Goal: Check status: Check status

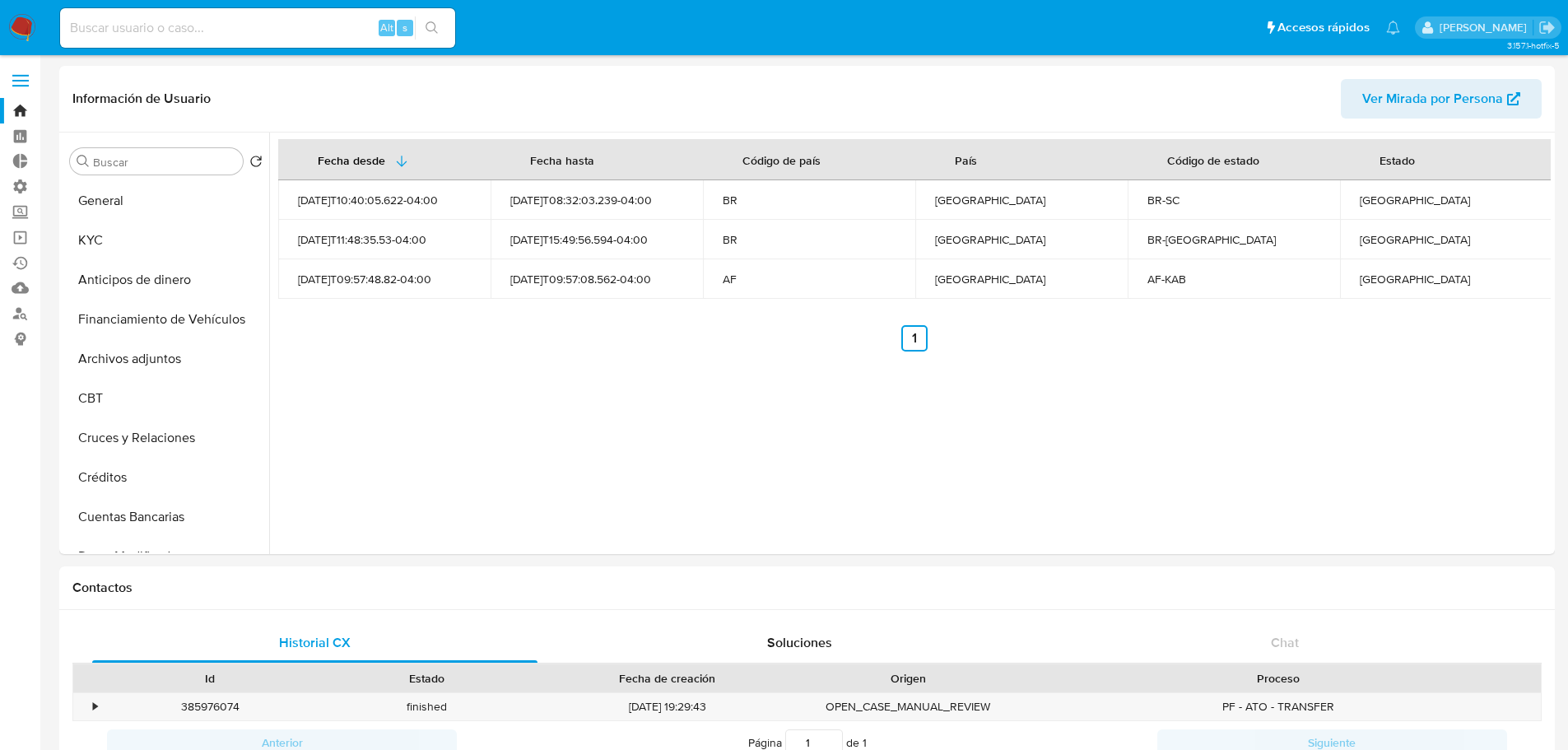
select select "10"
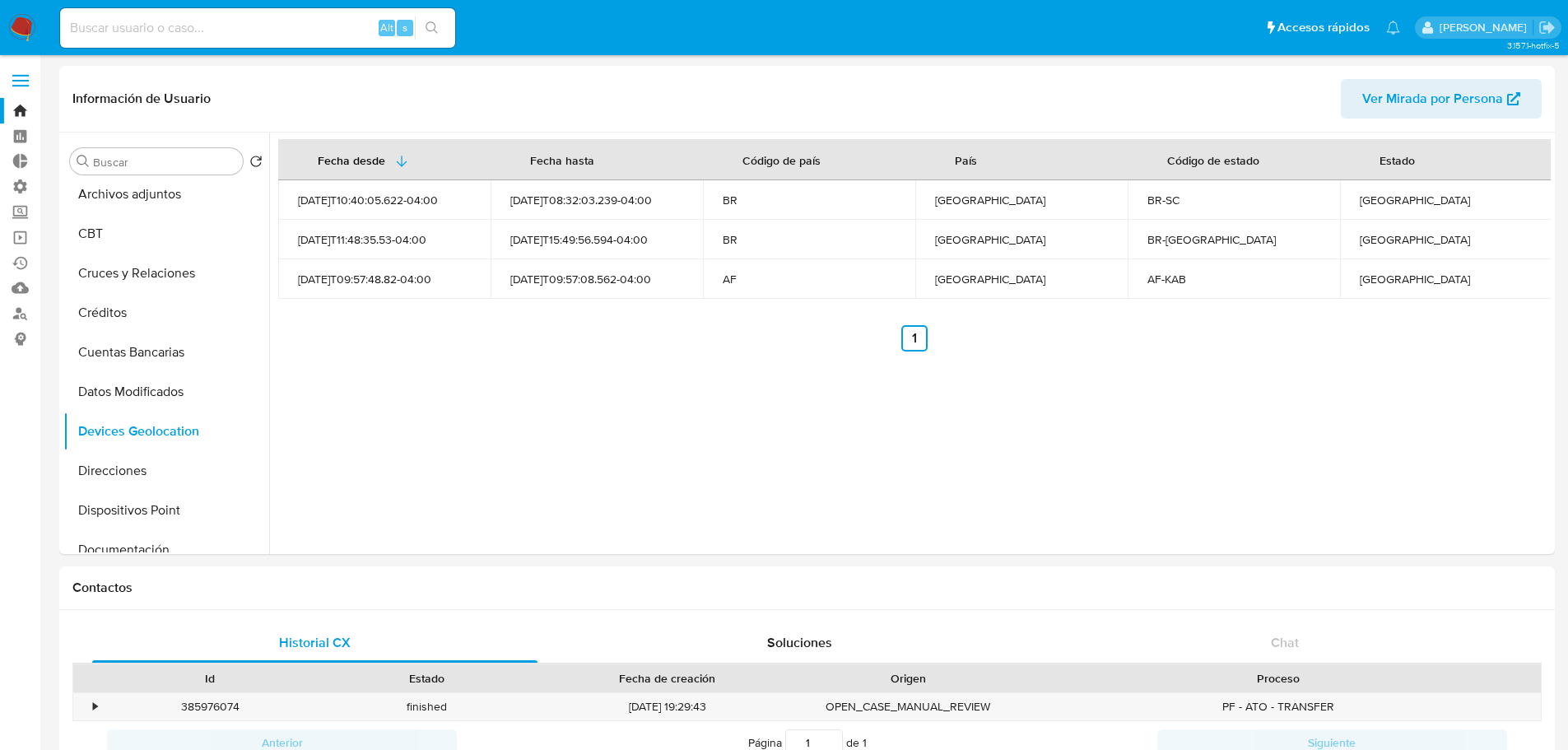
click at [26, 73] on label at bounding box center [20, 80] width 42 height 35
click at [0, 0] on input "checkbox" at bounding box center [0, 0] width 0 height 0
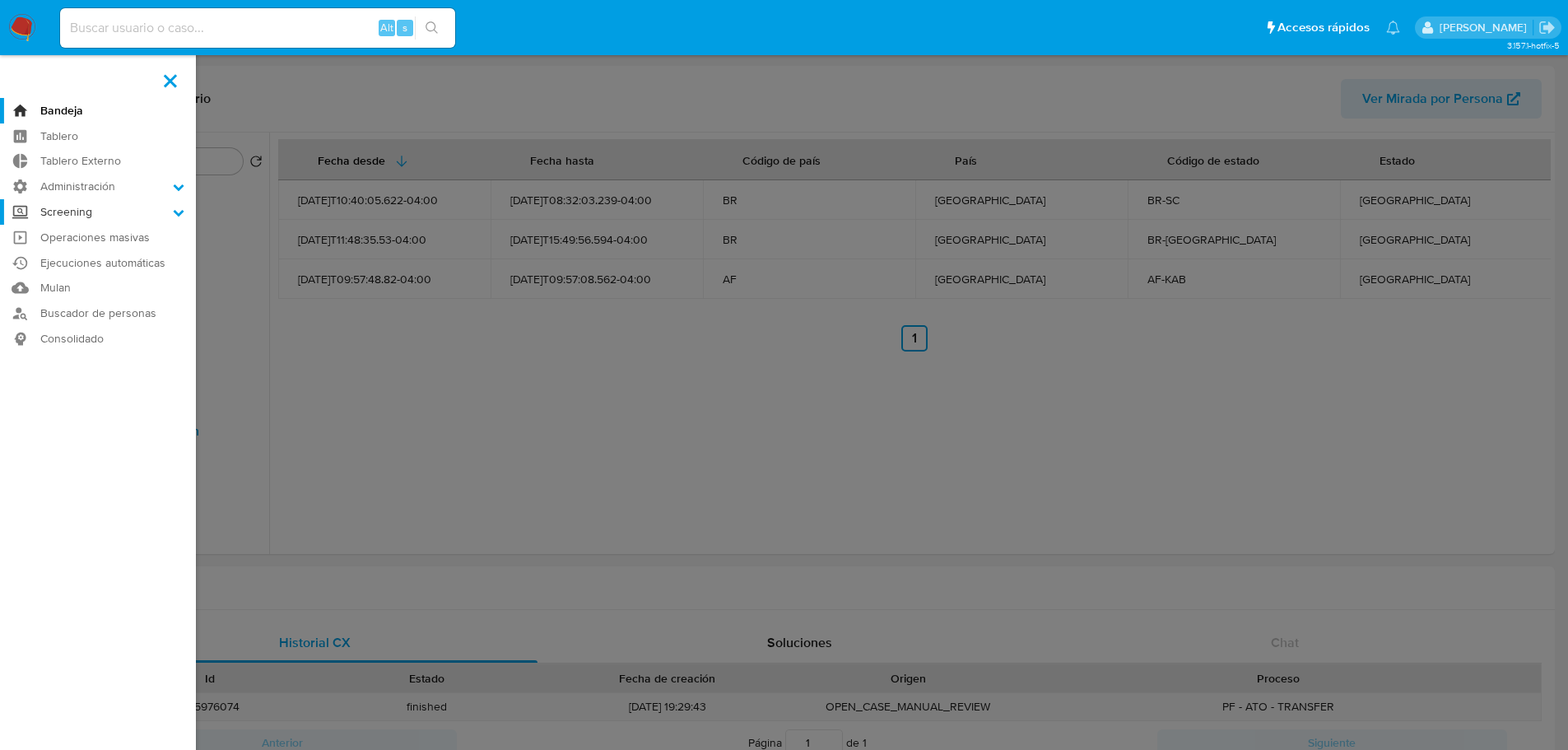
click at [75, 212] on label "Screening" at bounding box center [98, 212] width 196 height 25
click at [0, 0] on input "Screening" at bounding box center [0, 0] width 0 height 0
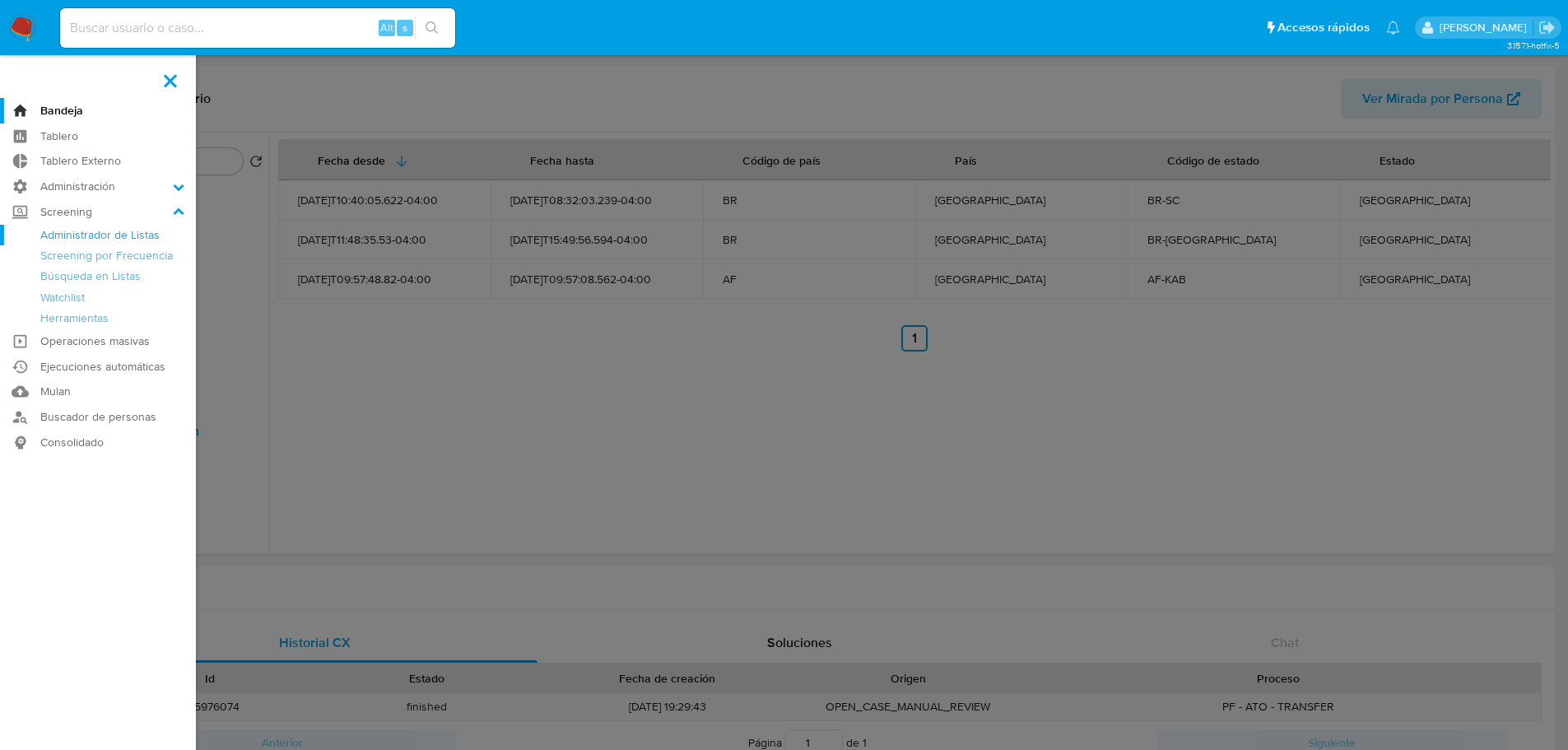
click at [82, 234] on link "Administrador de Listas" at bounding box center [98, 234] width 196 height 20
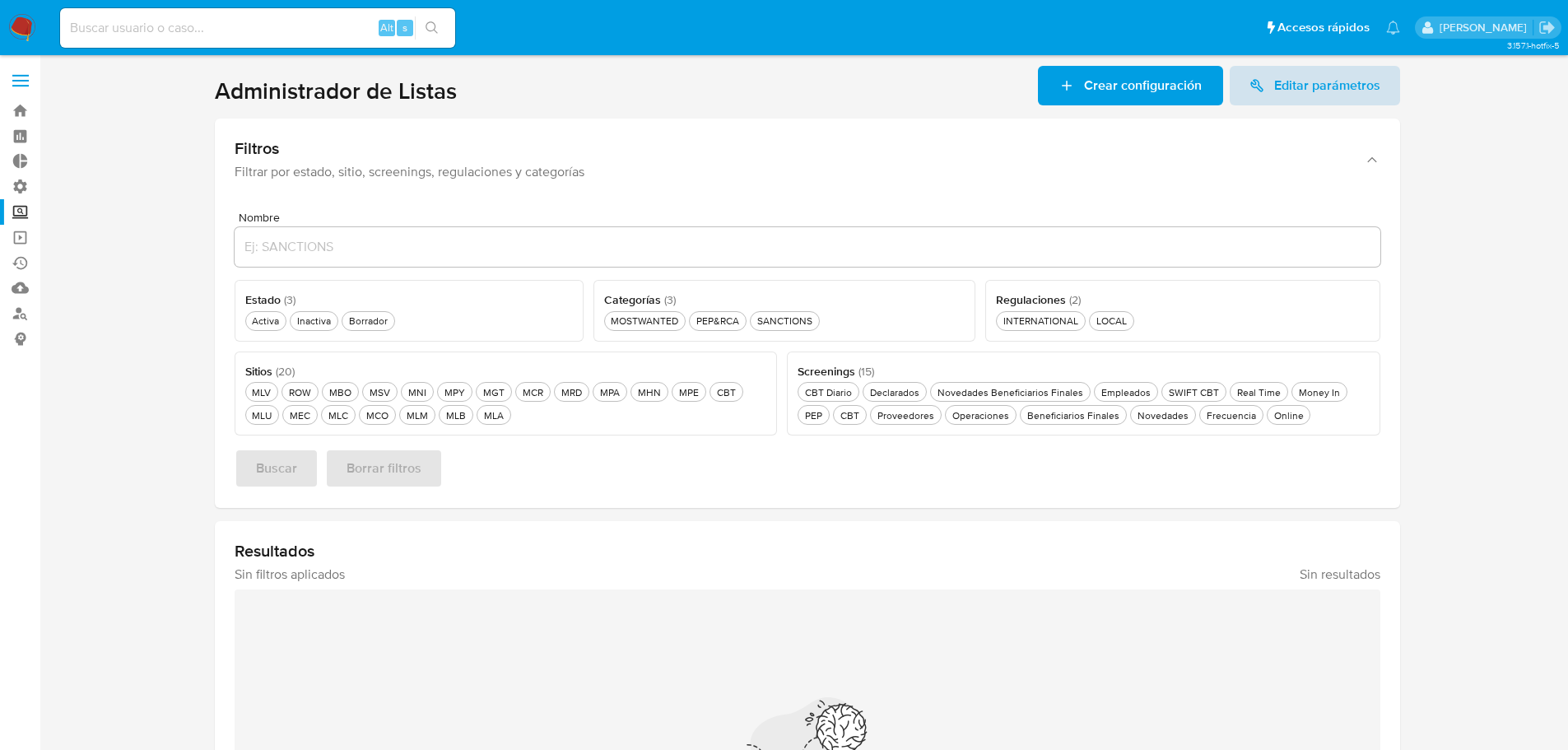
click at [1319, 89] on span "Editar parámetros" at bounding box center [1327, 85] width 106 height 40
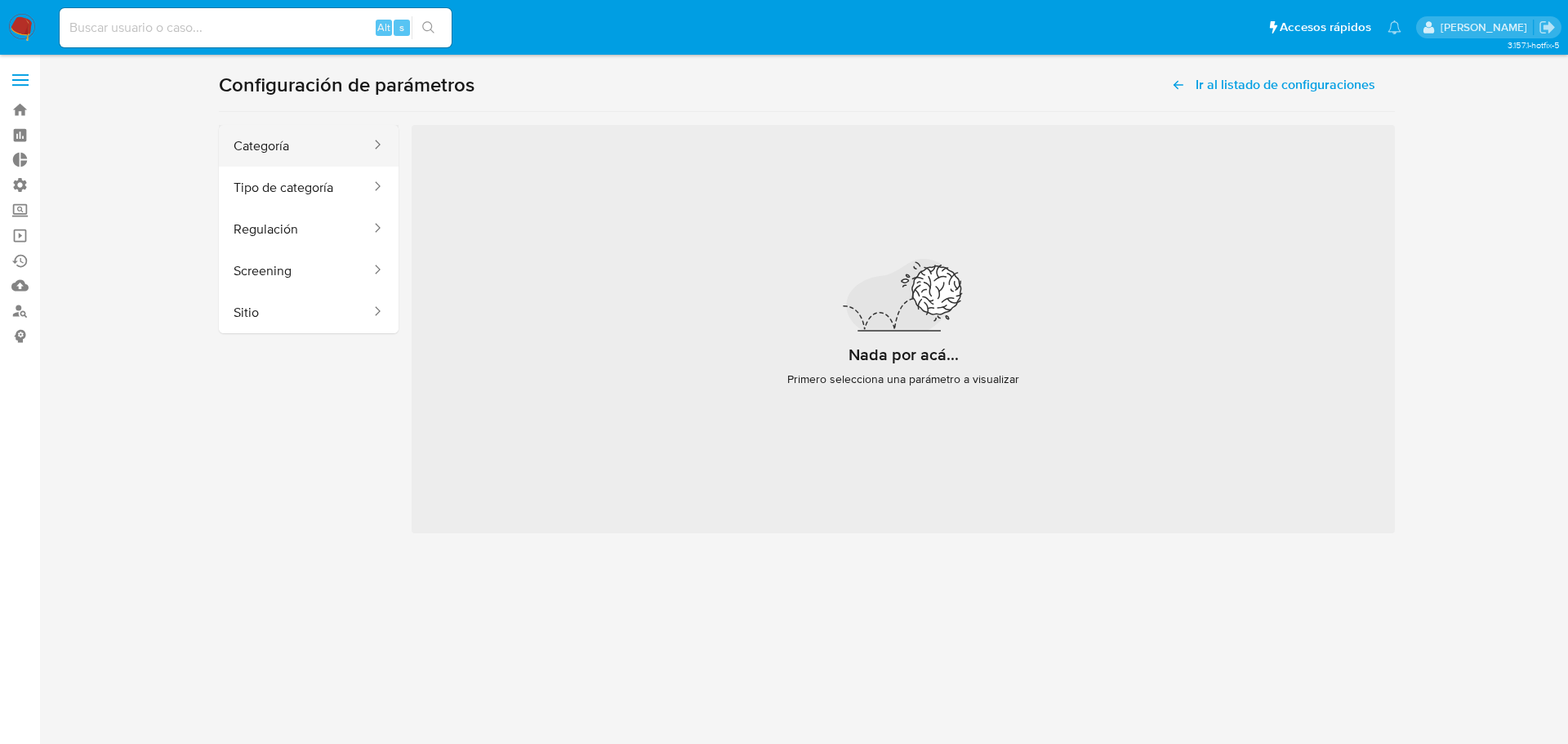
click at [253, 150] on button "Categoría" at bounding box center [296, 145] width 154 height 41
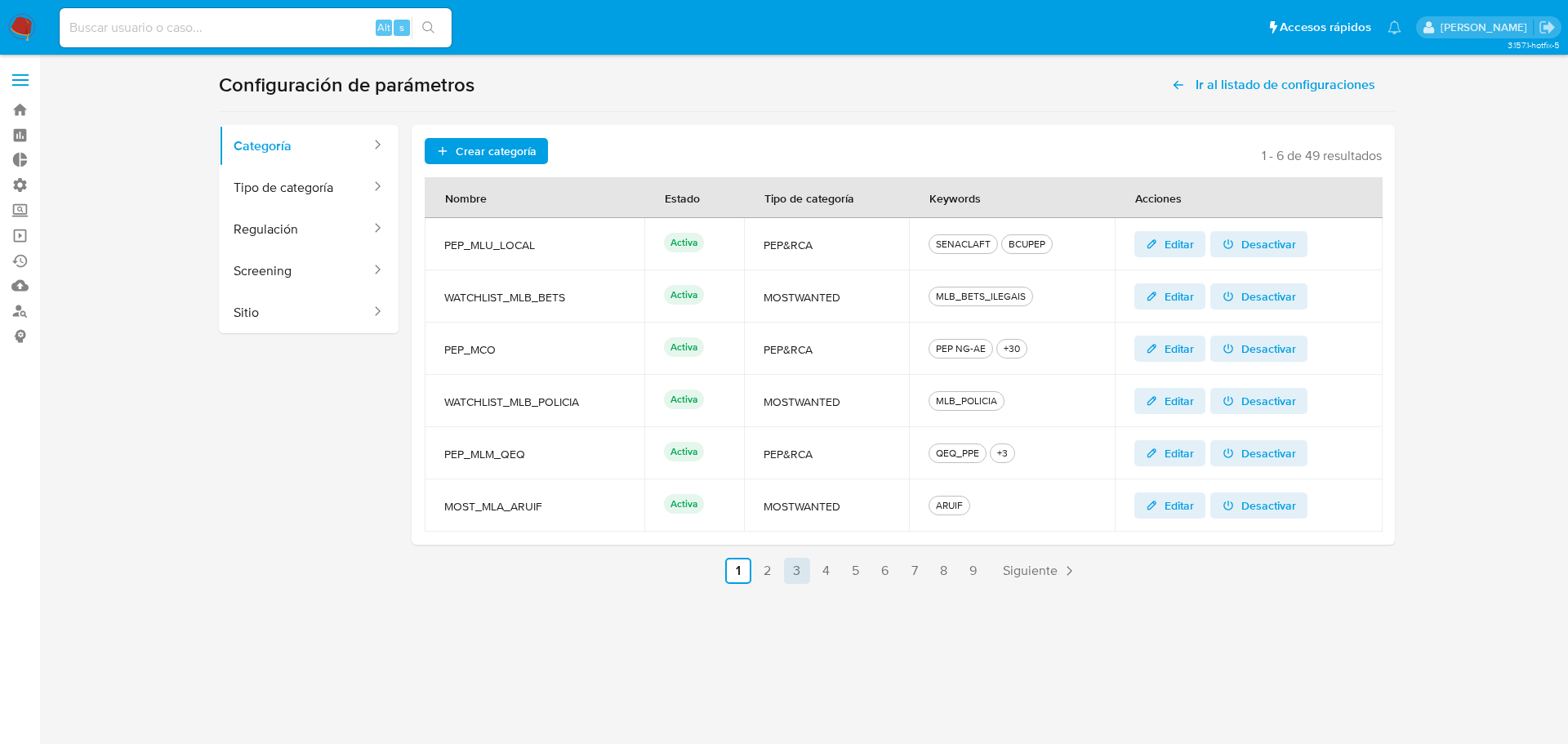
click at [798, 568] on link "3" at bounding box center [796, 570] width 26 height 26
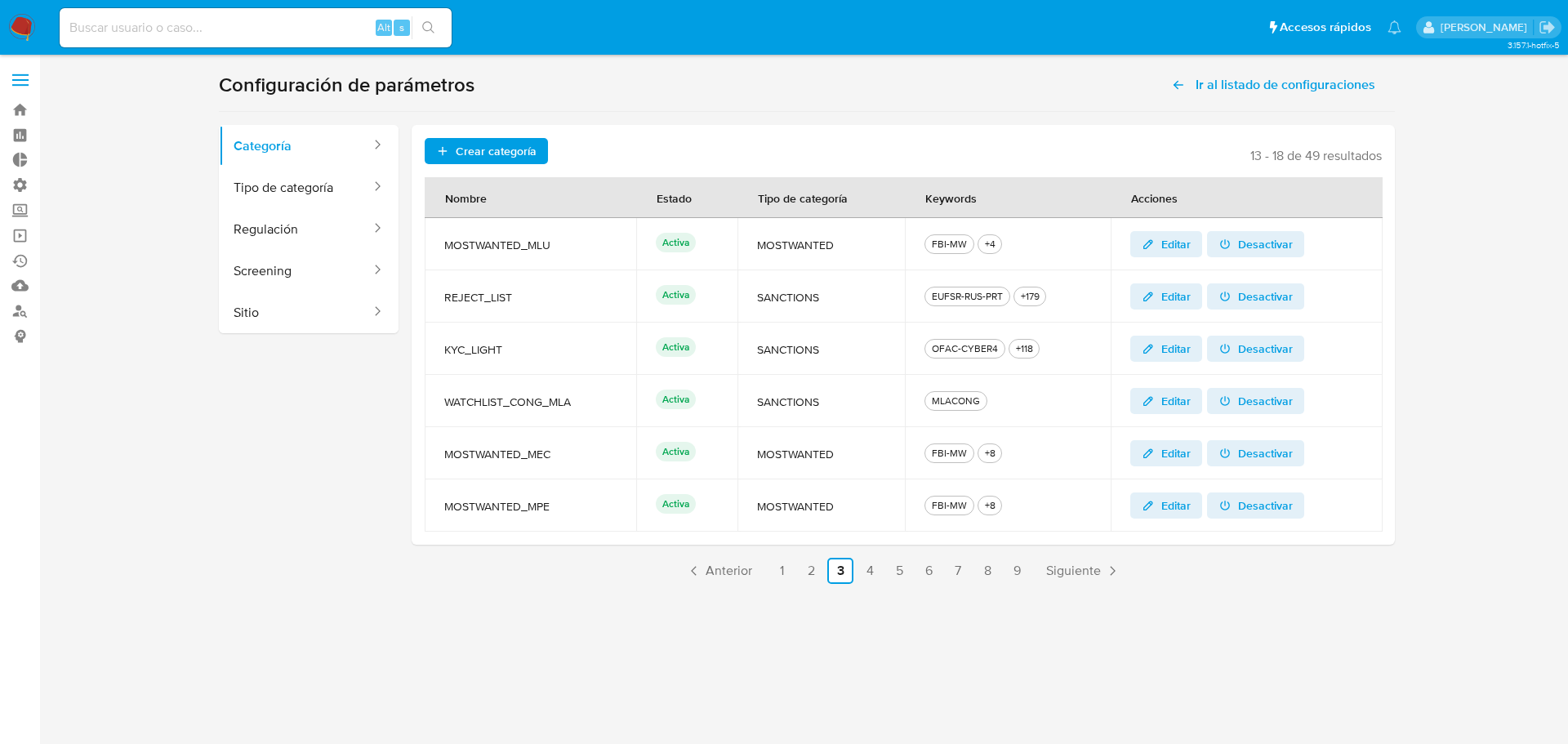
drag, startPoint x: 528, startPoint y: 292, endPoint x: 441, endPoint y: 290, distance: 87.0
click at [441, 290] on td "REJECT_LIST" at bounding box center [530, 296] width 211 height 52
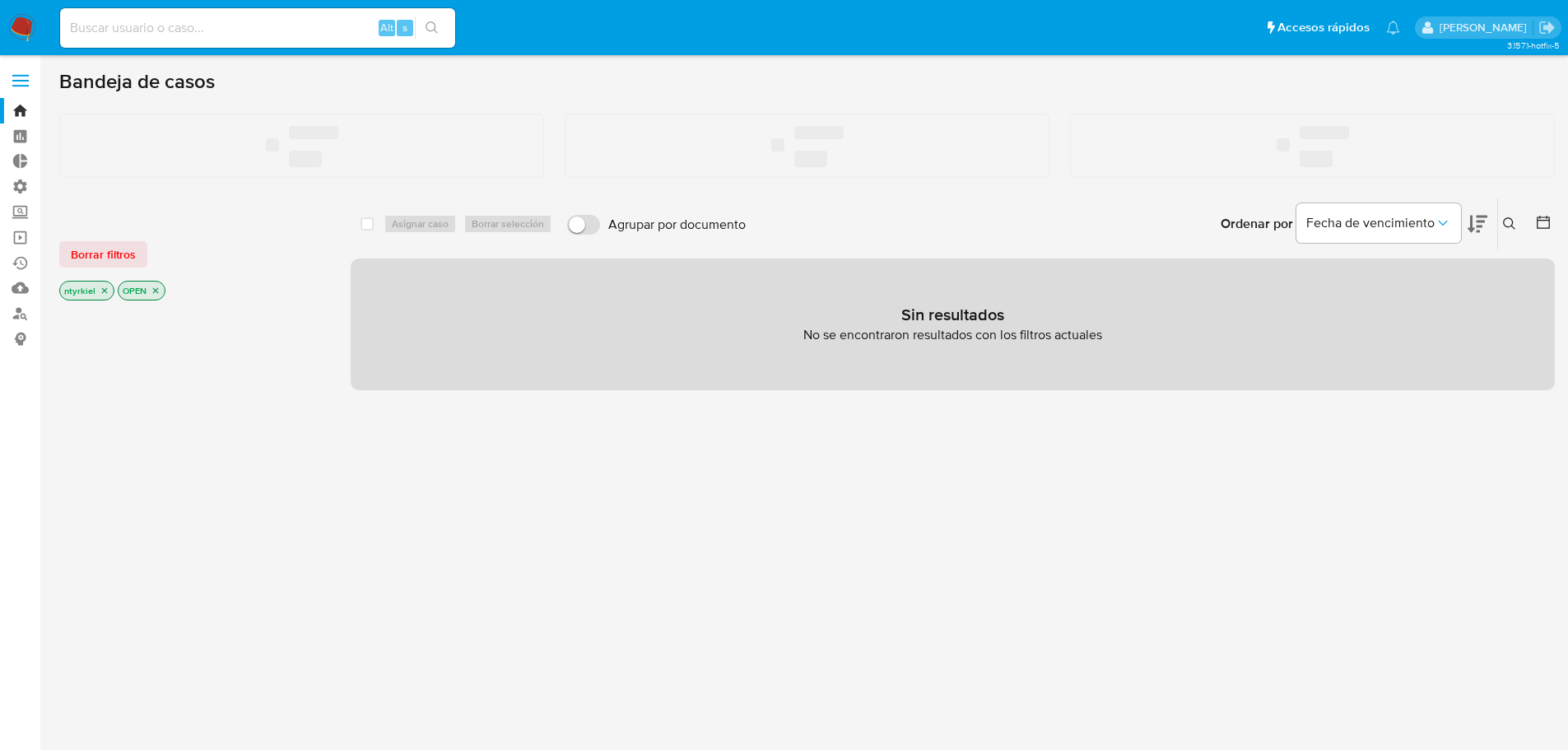
click at [259, 31] on input at bounding box center [257, 28] width 395 height 21
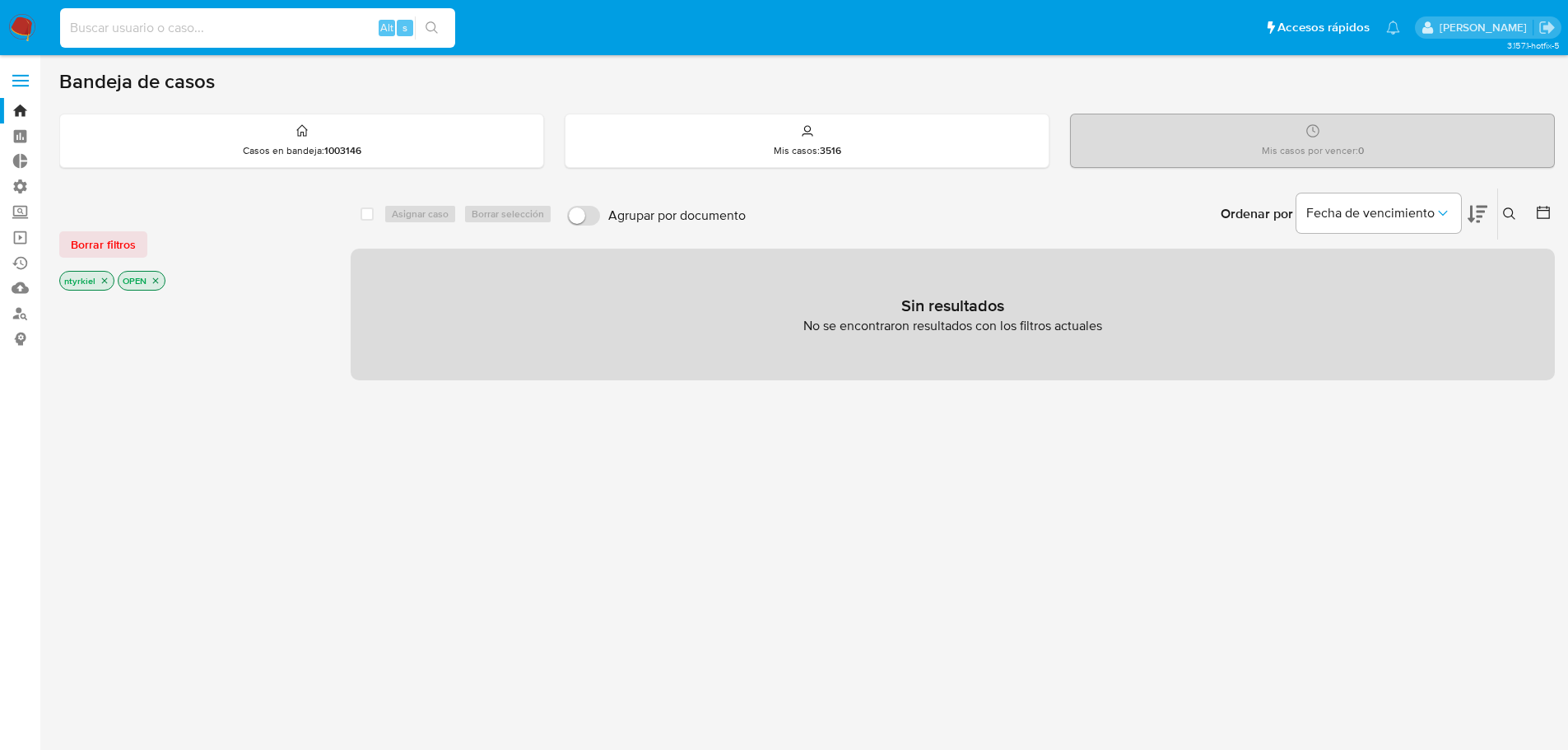
paste input "797402335"
type input "797402335"
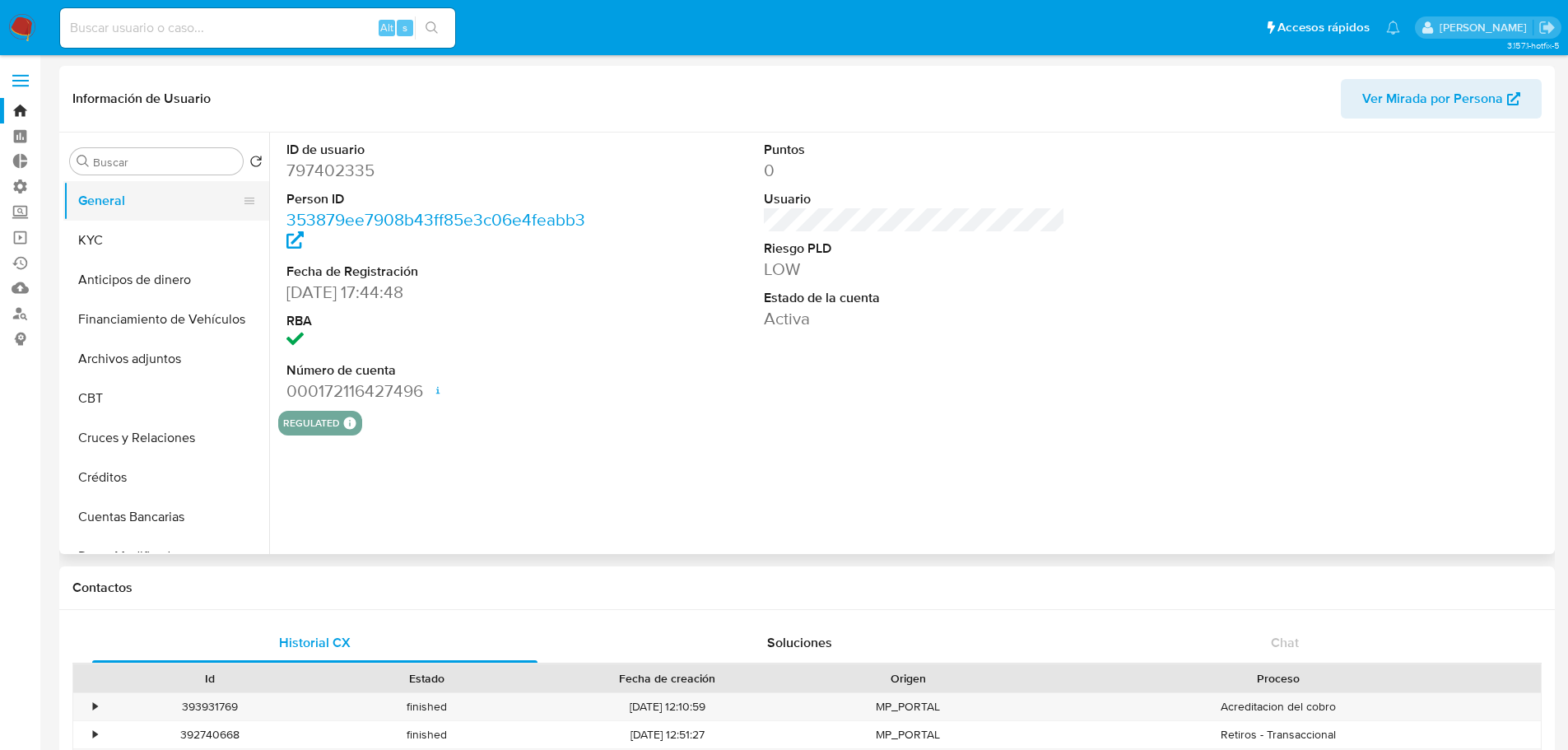
select select "10"
click at [98, 245] on button "KYC" at bounding box center [159, 240] width 193 height 40
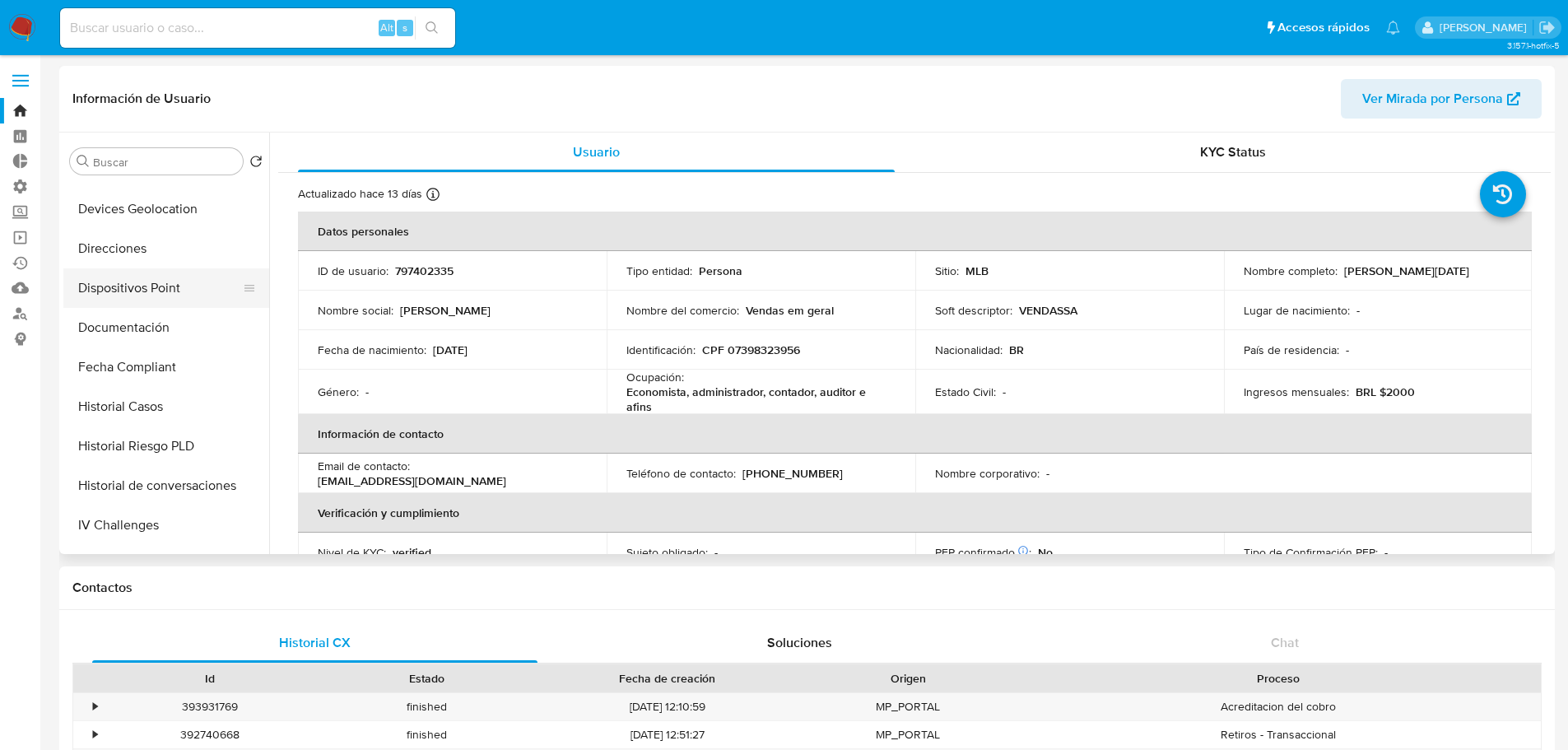
scroll to position [411, 0]
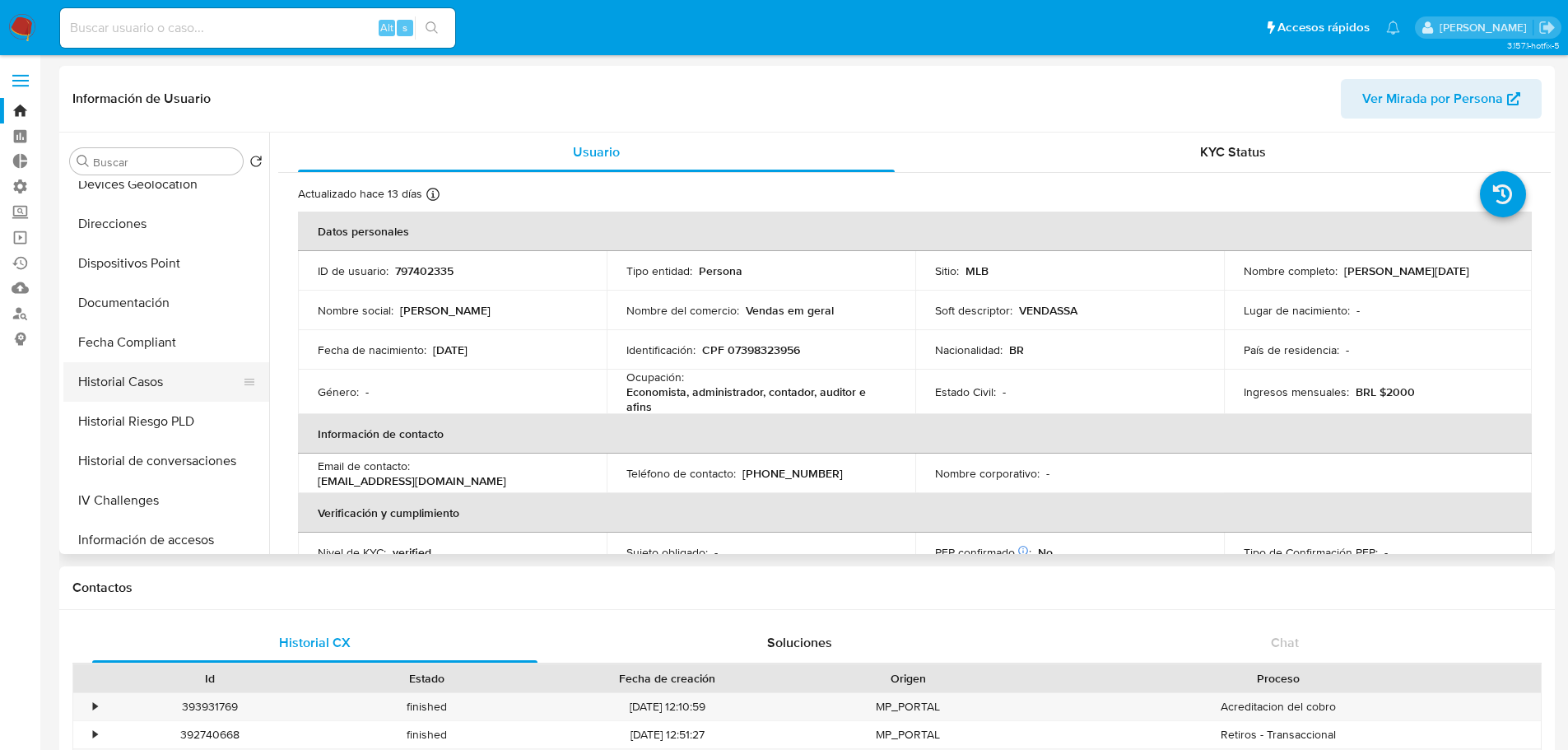
click at [128, 391] on button "Historial Casos" at bounding box center [159, 381] width 193 height 40
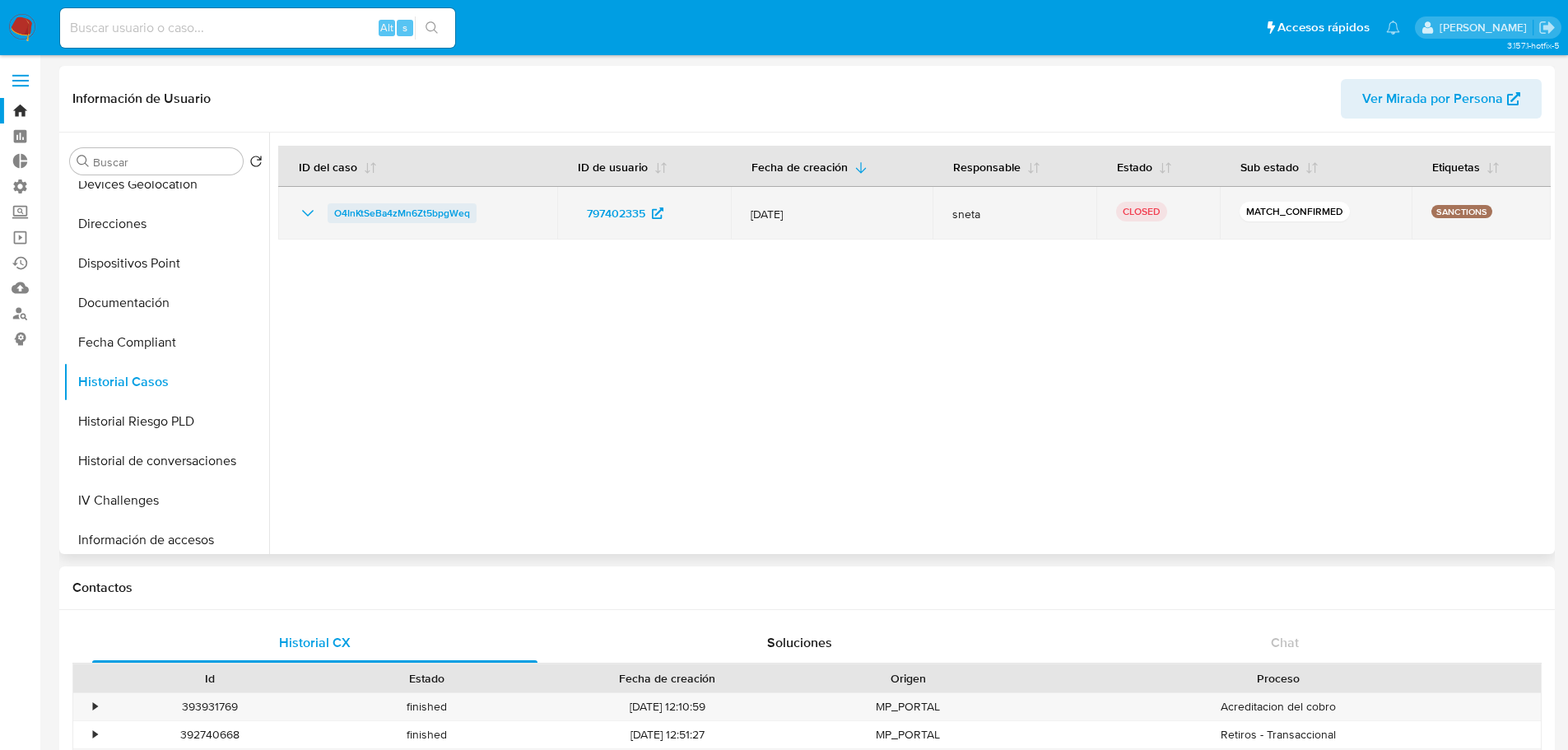
click at [436, 206] on span "O4InKtSeBa4zMn6Zt5bpgWeq" at bounding box center [402, 213] width 136 height 19
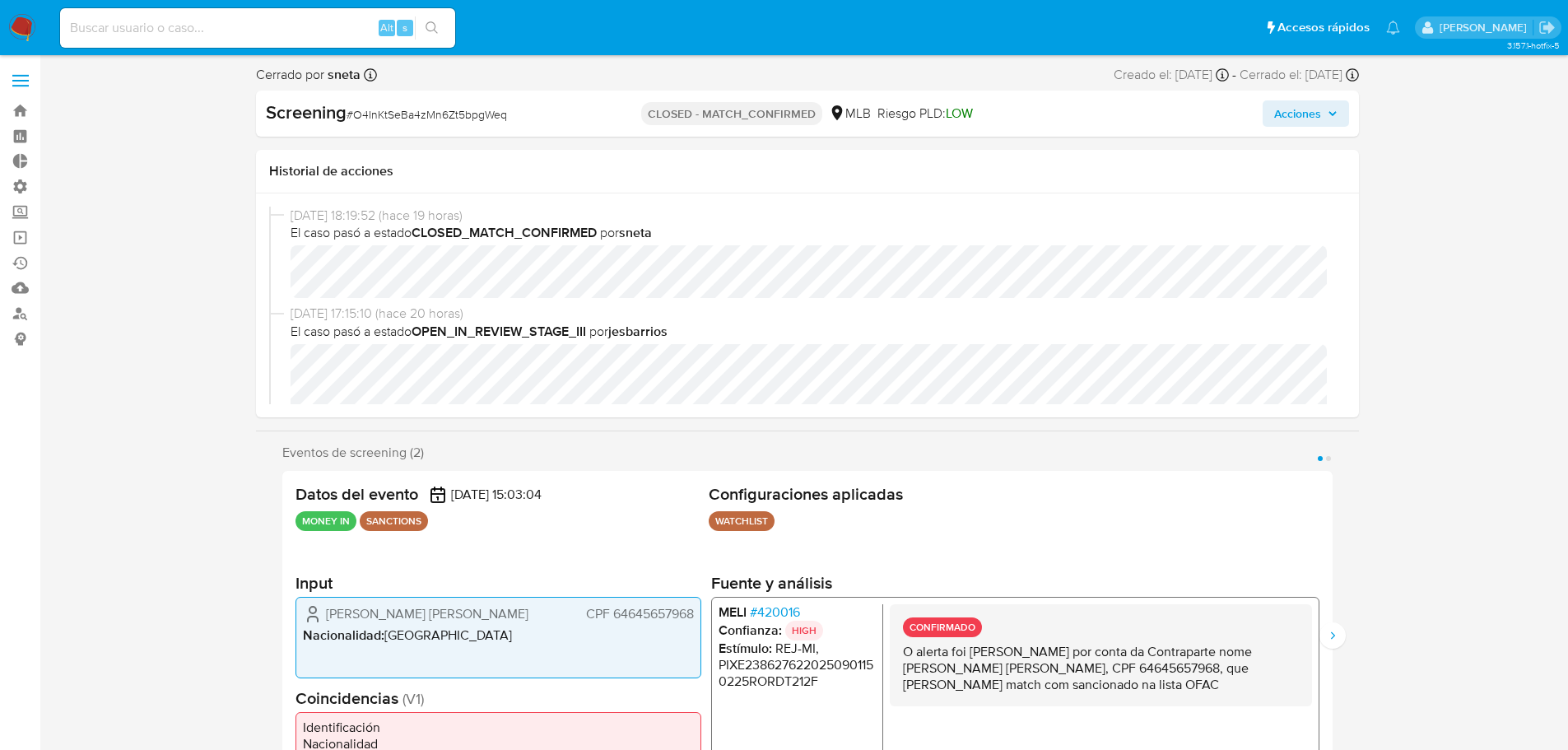
select select "10"
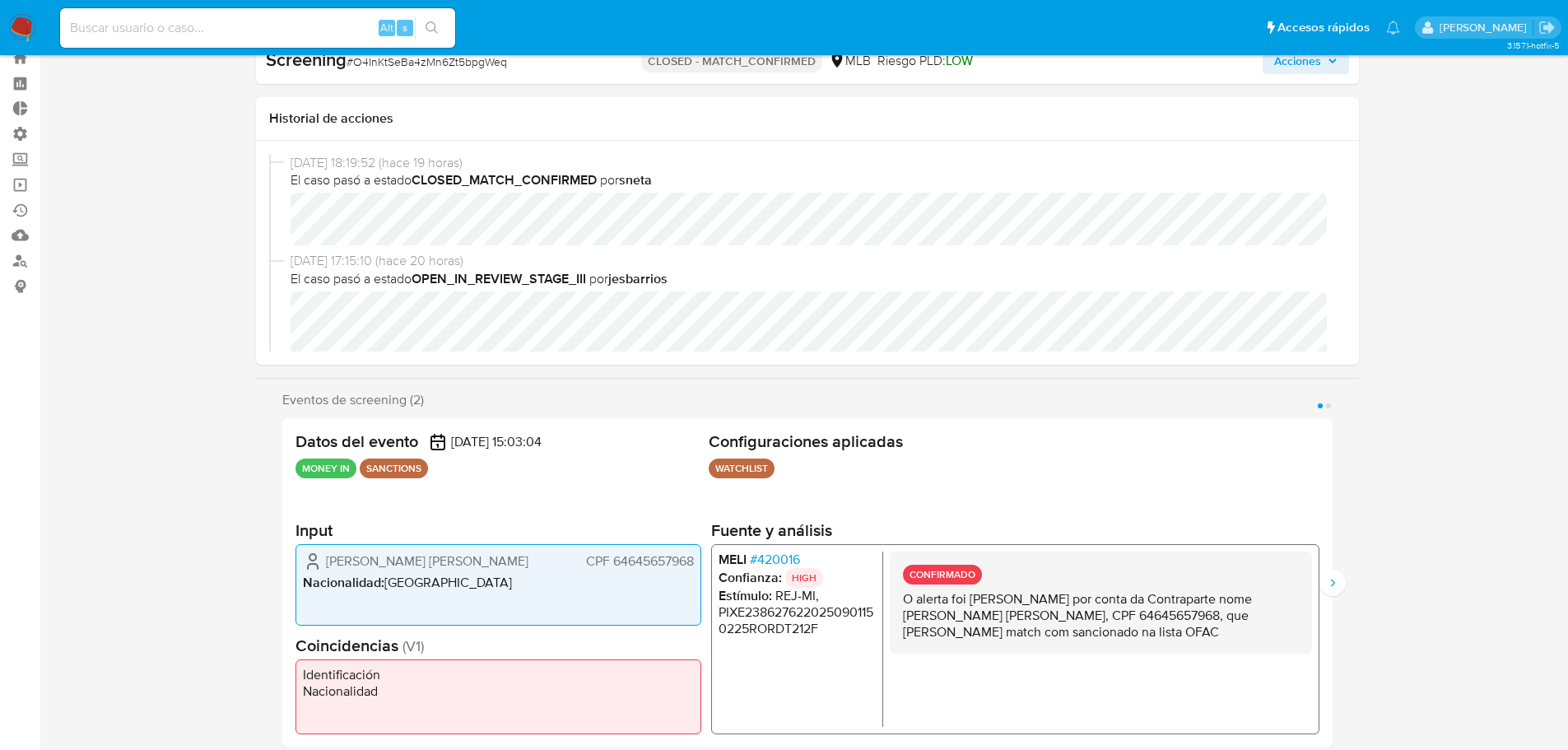
scroll to position [82, 0]
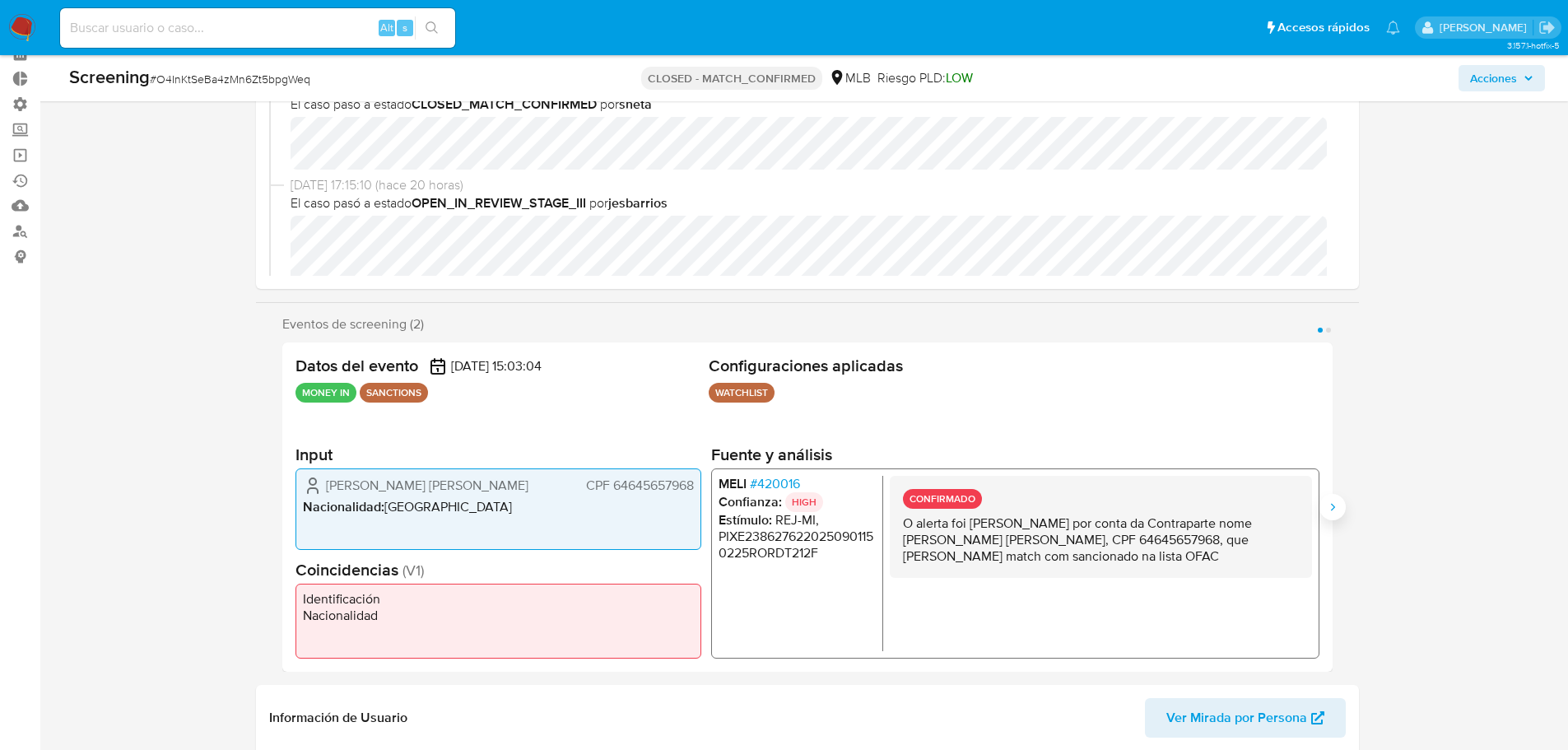
click at [1336, 510] on icon "Siguiente" at bounding box center [1333, 507] width 14 height 14
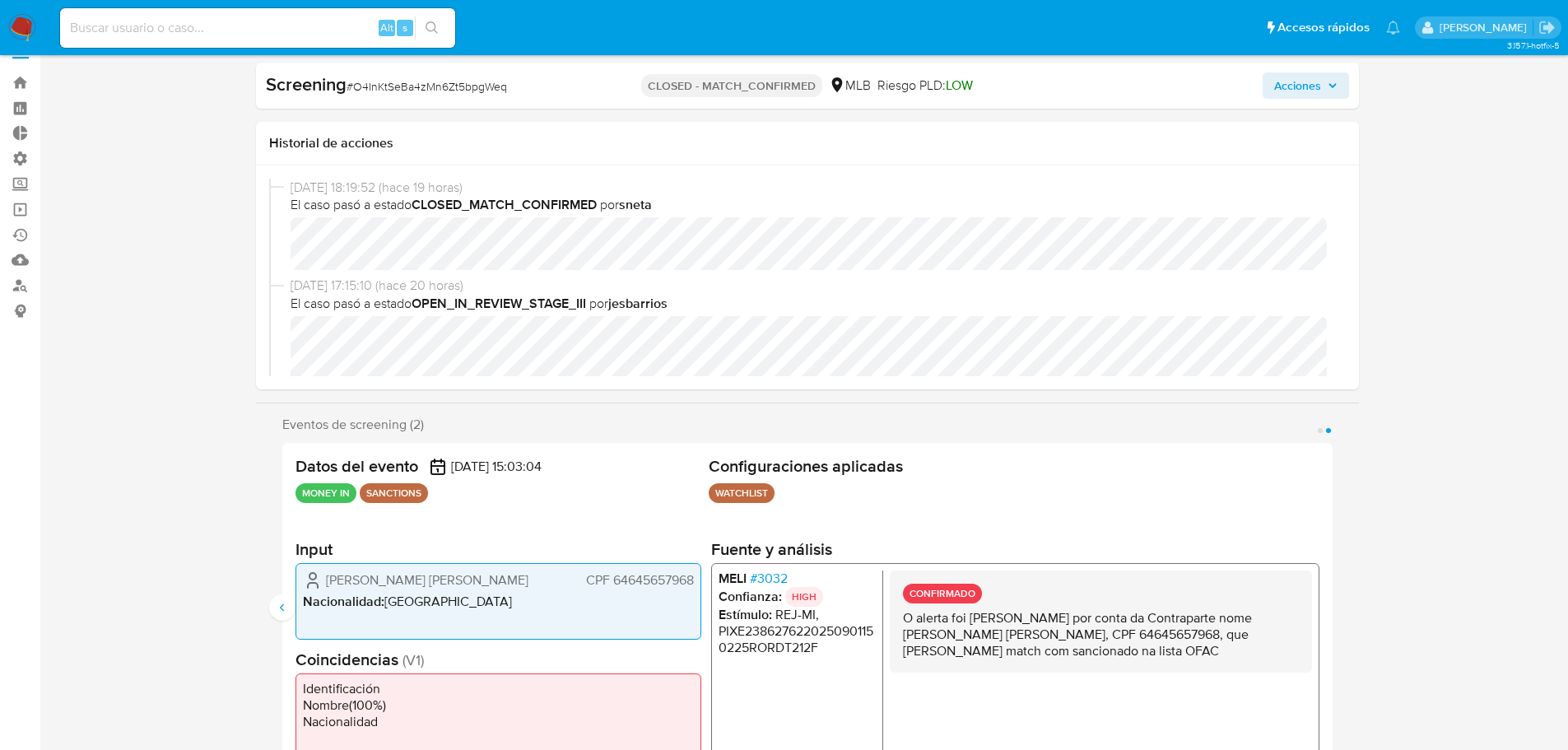
scroll to position [0, 0]
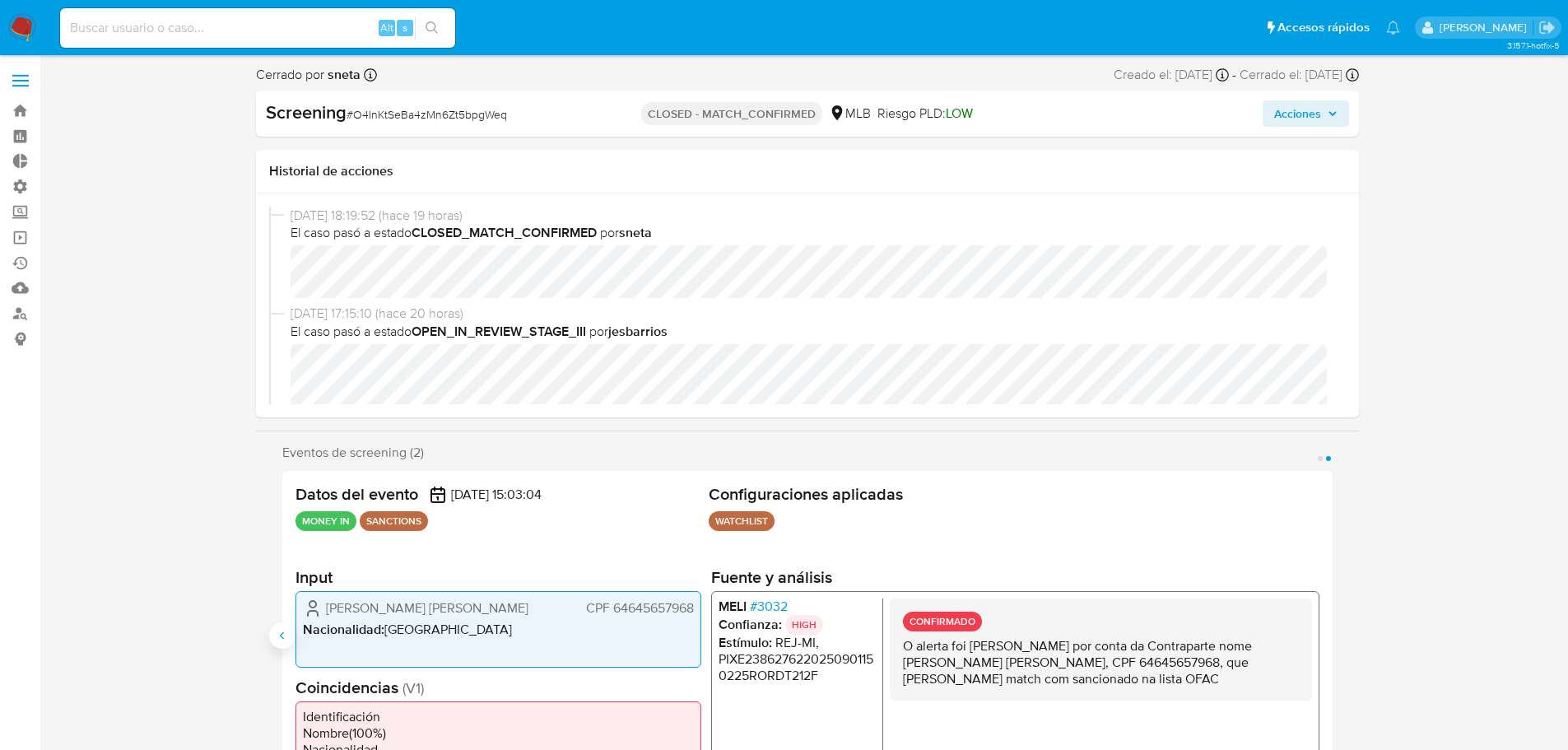
click at [281, 630] on icon "Anterior" at bounding box center [283, 636] width 14 height 14
